Goal: Browse casually

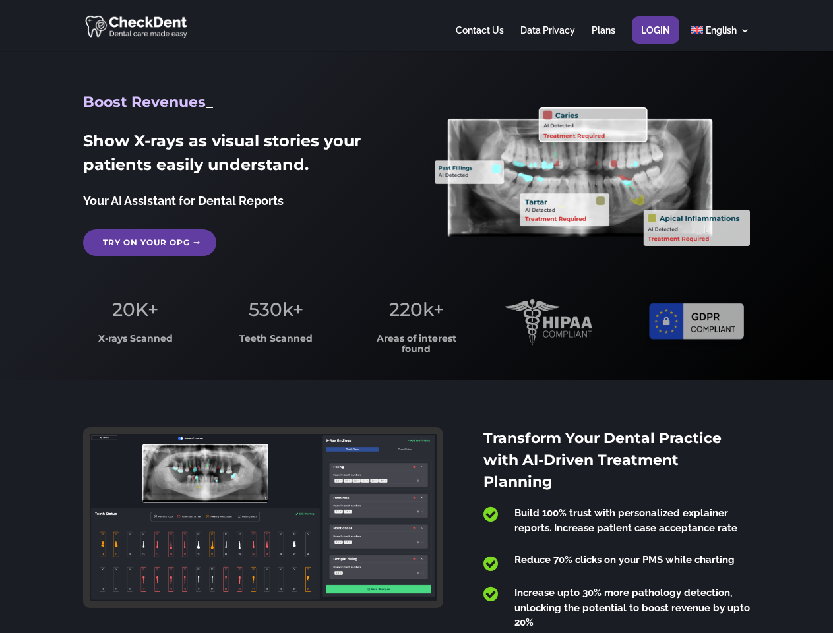
click at [416, 316] on span "220k+" at bounding box center [416, 309] width 55 height 22
click at [416, 26] on div at bounding box center [416, 25] width 666 height 51
click at [416, 316] on span "220k+" at bounding box center [416, 309] width 55 height 22
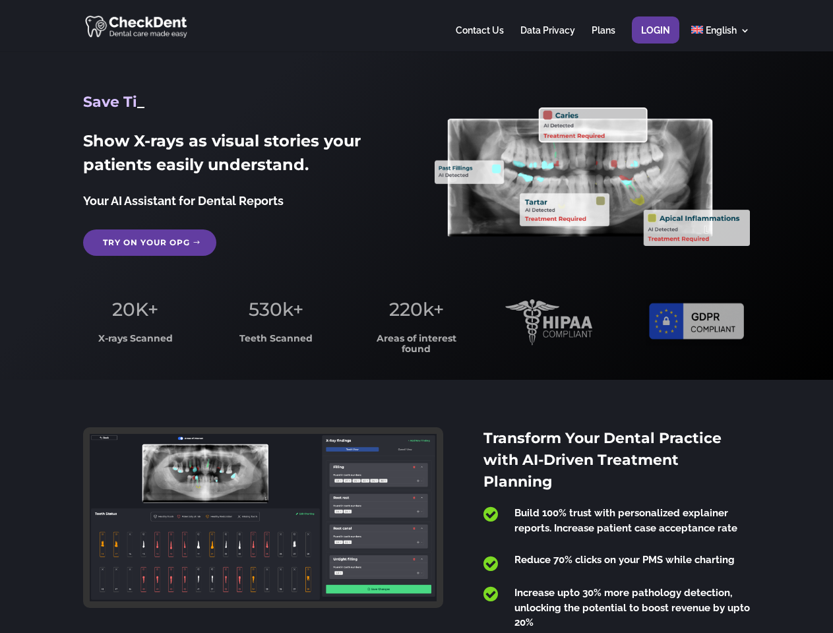
click at [416, 26] on div at bounding box center [416, 25] width 666 height 51
